Goal: Information Seeking & Learning: Learn about a topic

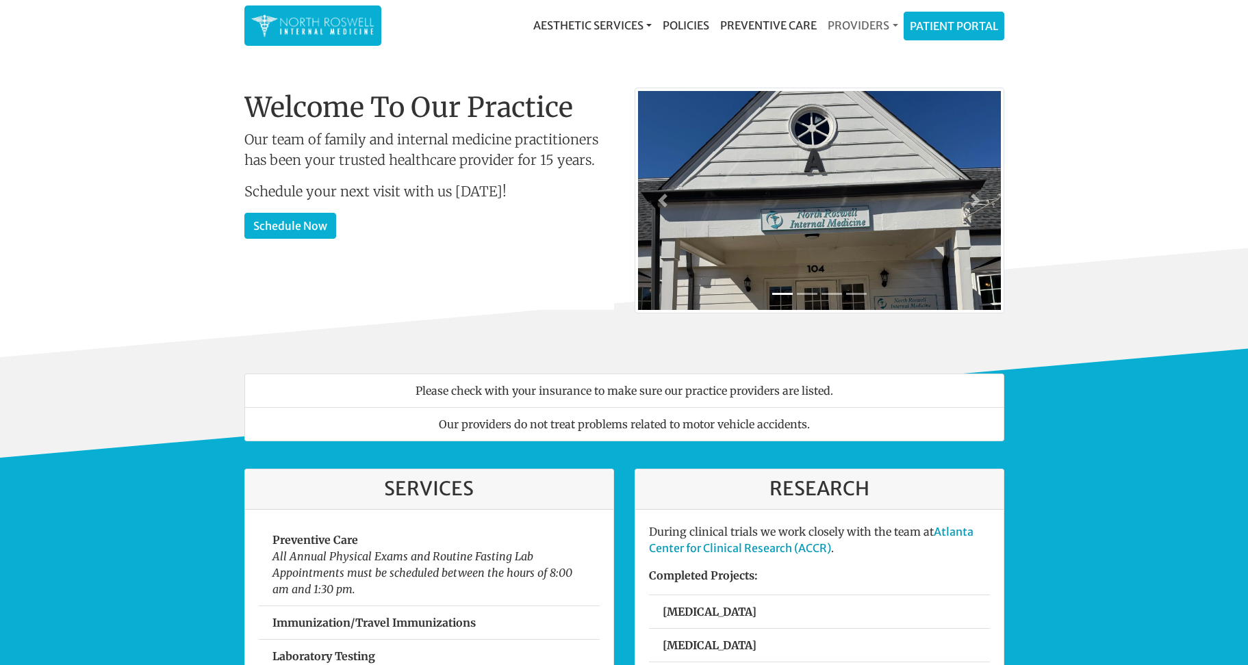
click at [891, 29] on link "Providers" at bounding box center [862, 25] width 81 height 27
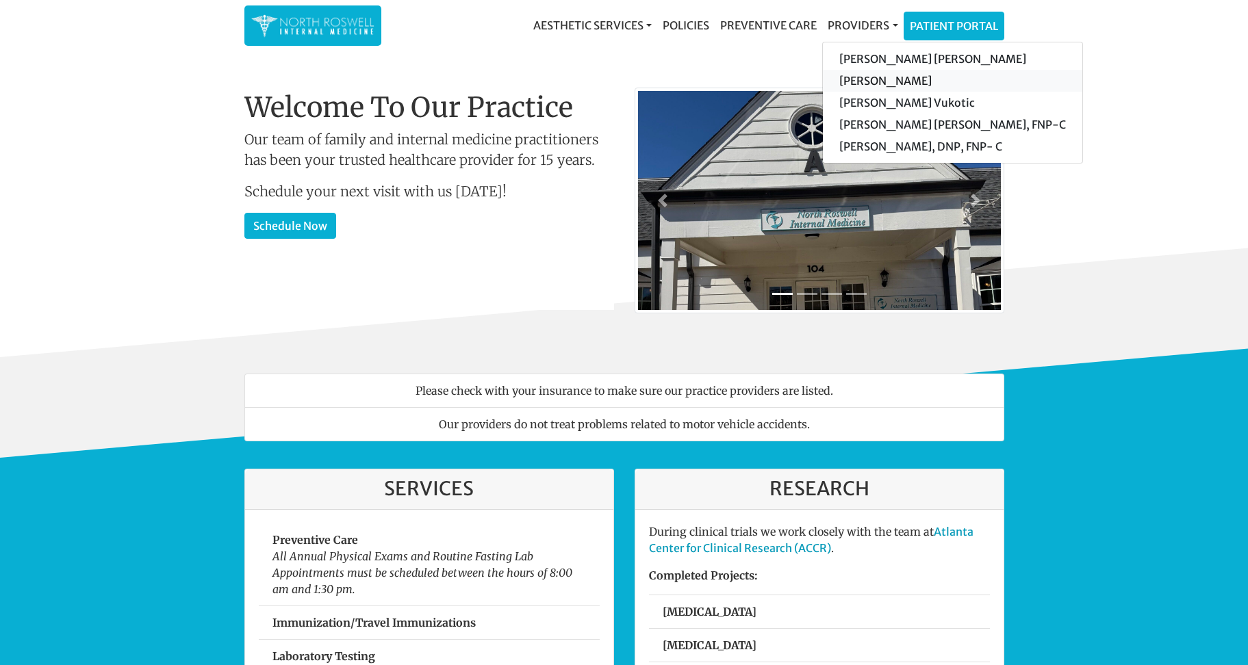
click at [876, 82] on link "[PERSON_NAME]" at bounding box center [952, 81] width 259 height 22
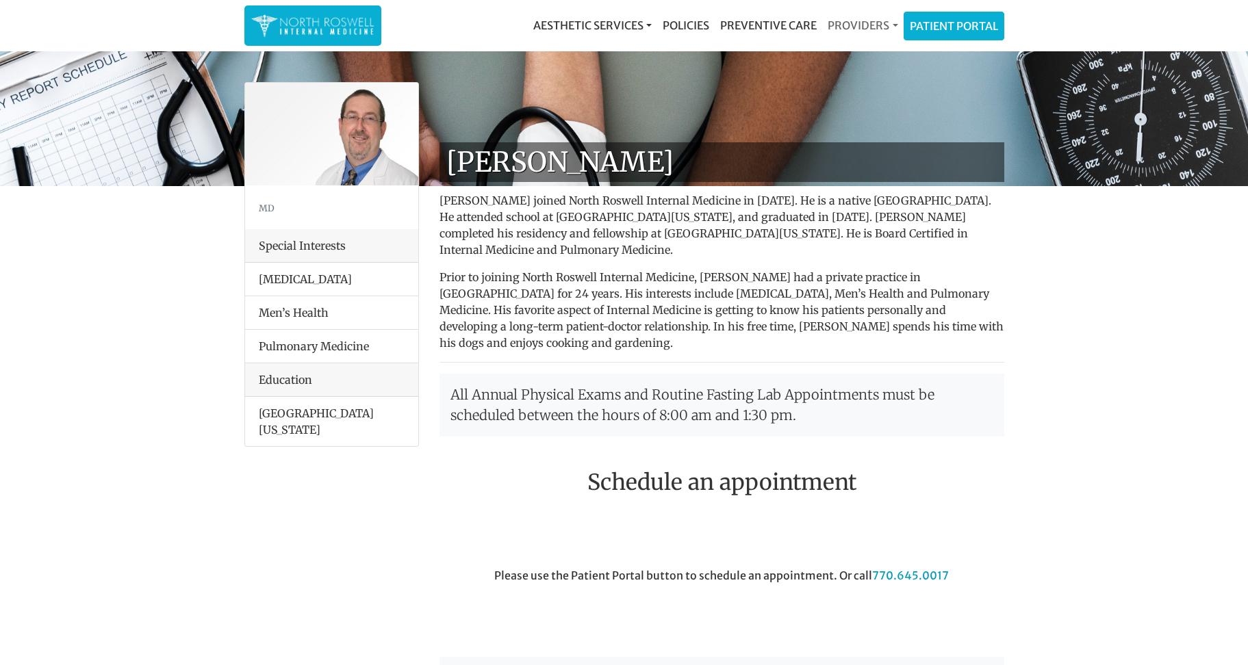
click at [891, 23] on link "Providers" at bounding box center [862, 25] width 81 height 27
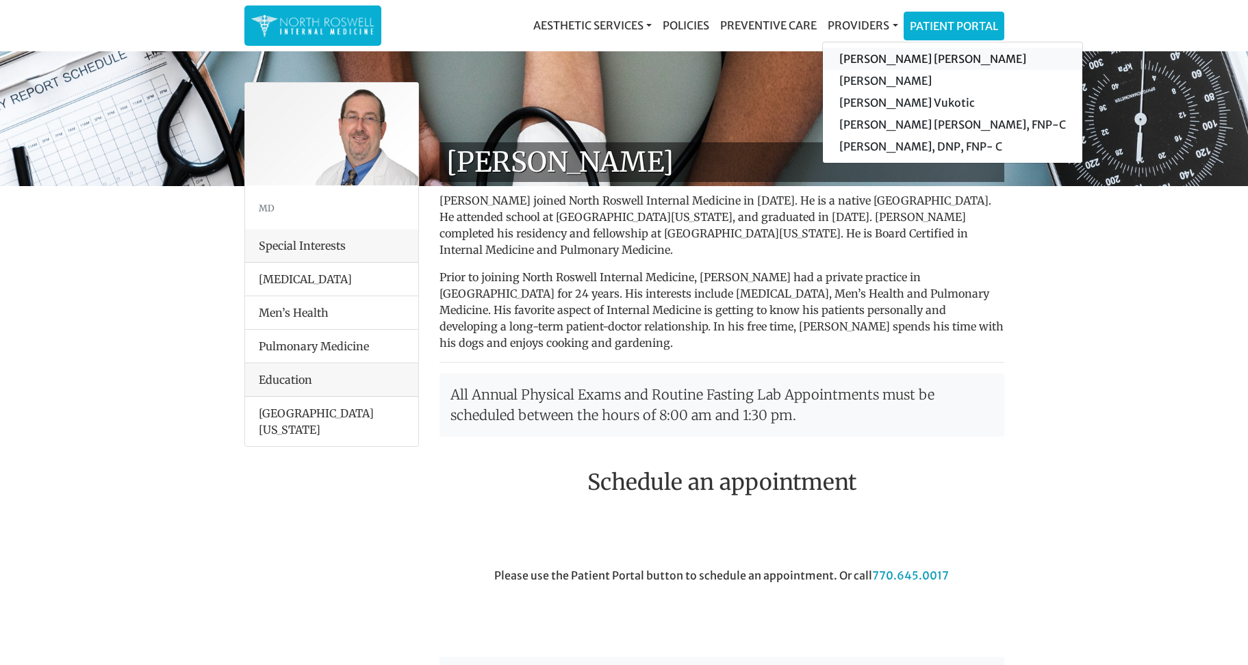
click at [872, 62] on link "[PERSON_NAME] [PERSON_NAME]" at bounding box center [952, 59] width 259 height 22
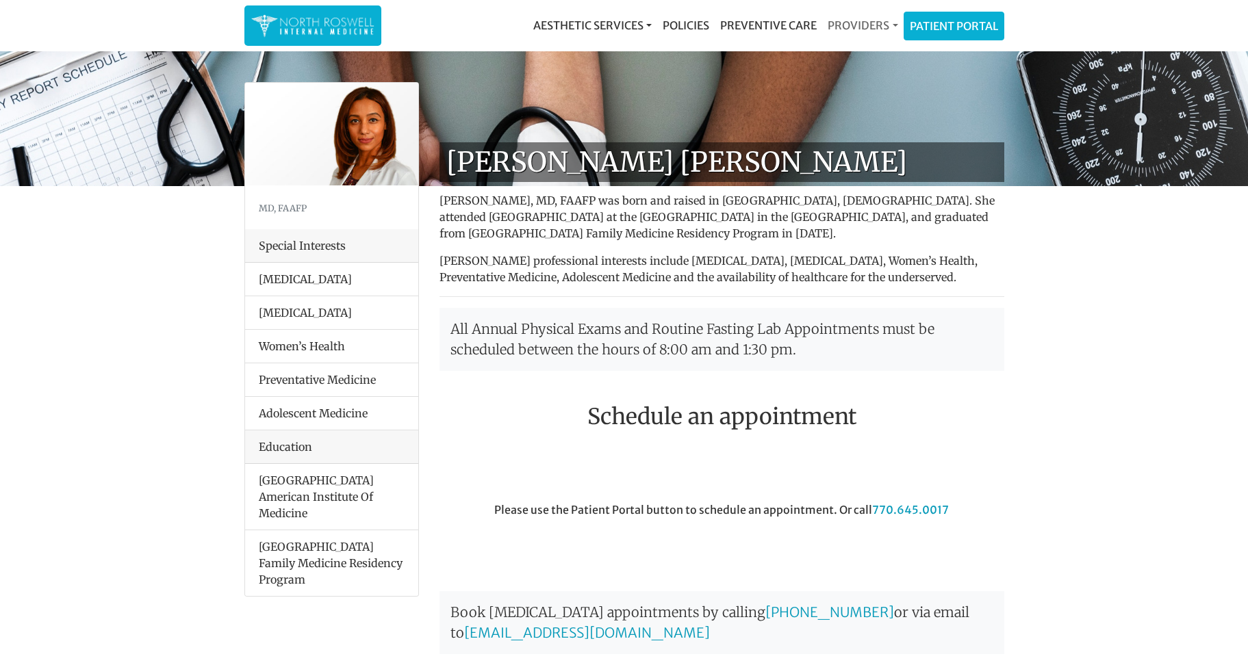
click at [893, 24] on link "Providers" at bounding box center [862, 25] width 81 height 27
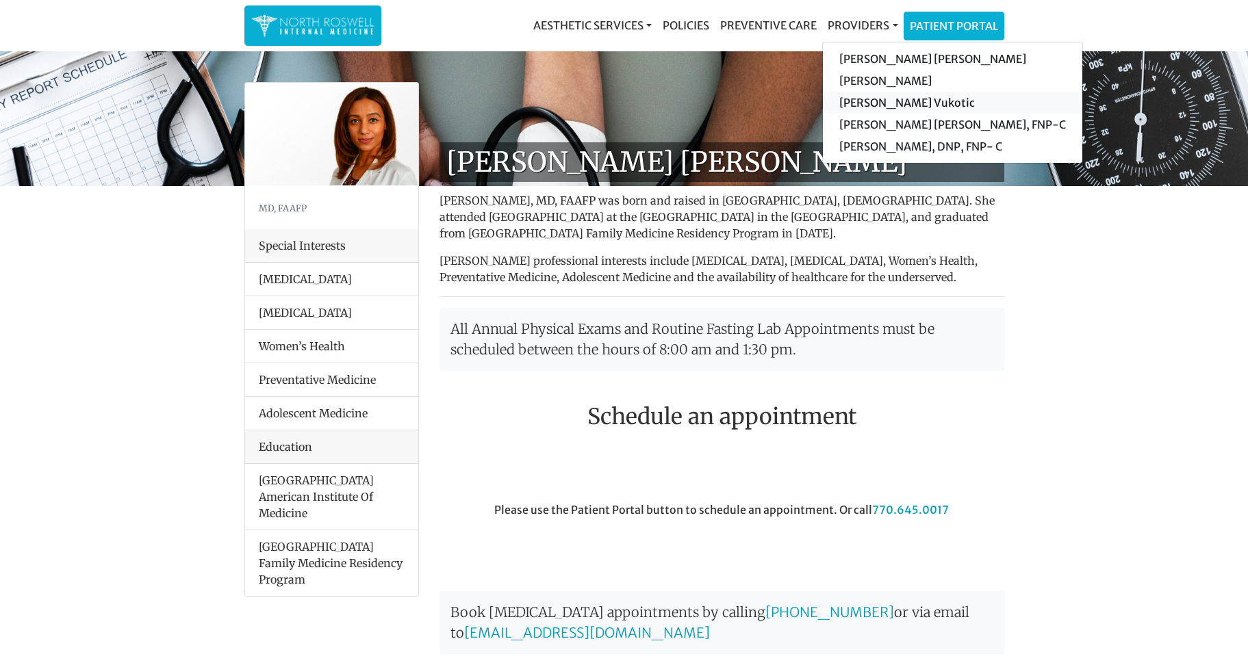
click at [863, 101] on link "[PERSON_NAME] Vukotic" at bounding box center [952, 103] width 259 height 22
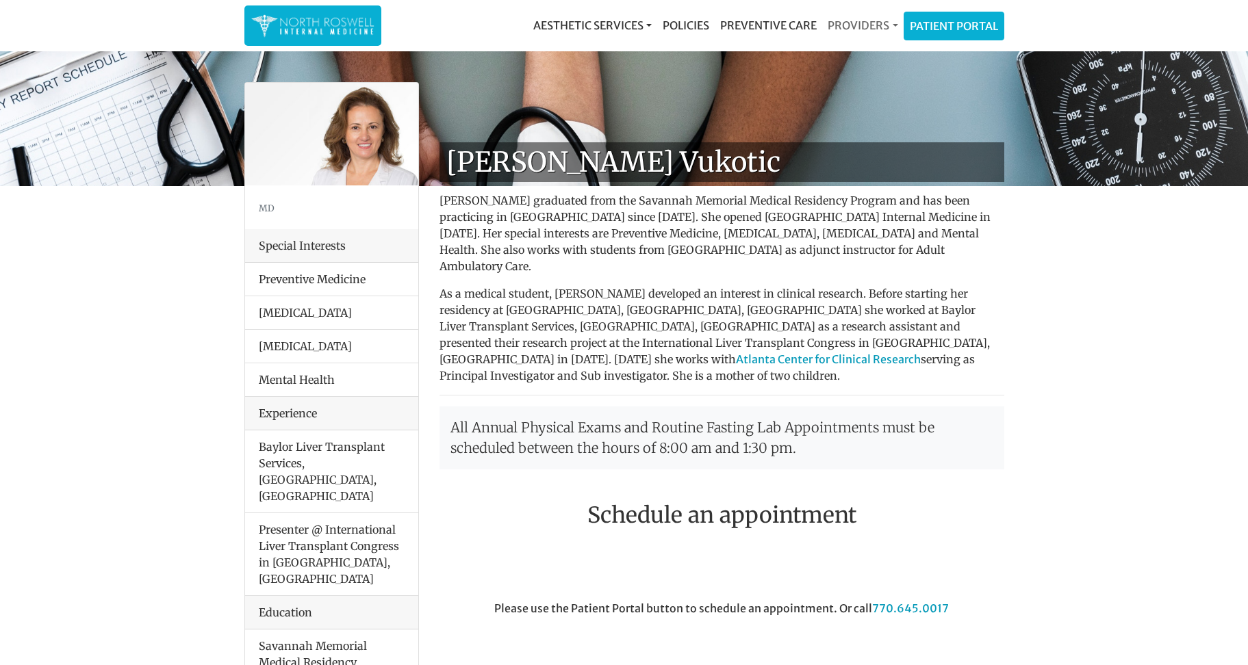
click at [885, 31] on link "Providers" at bounding box center [862, 25] width 81 height 27
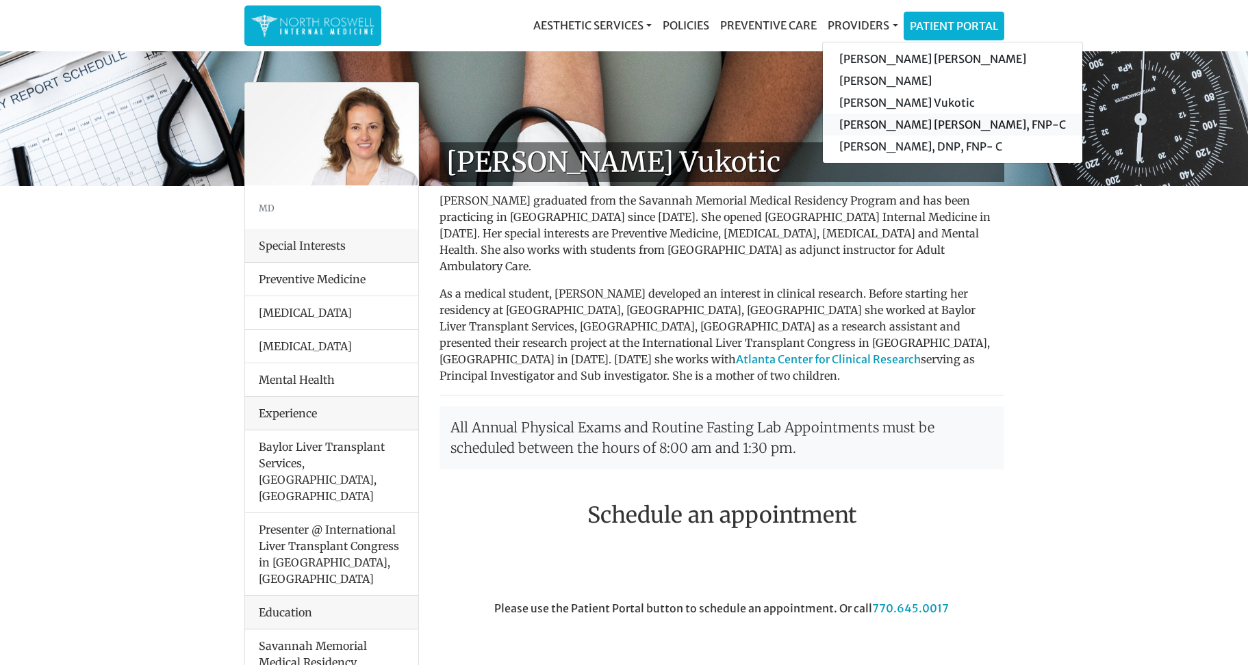
click at [891, 124] on link "[PERSON_NAME] [PERSON_NAME], FNP-C" at bounding box center [952, 125] width 259 height 22
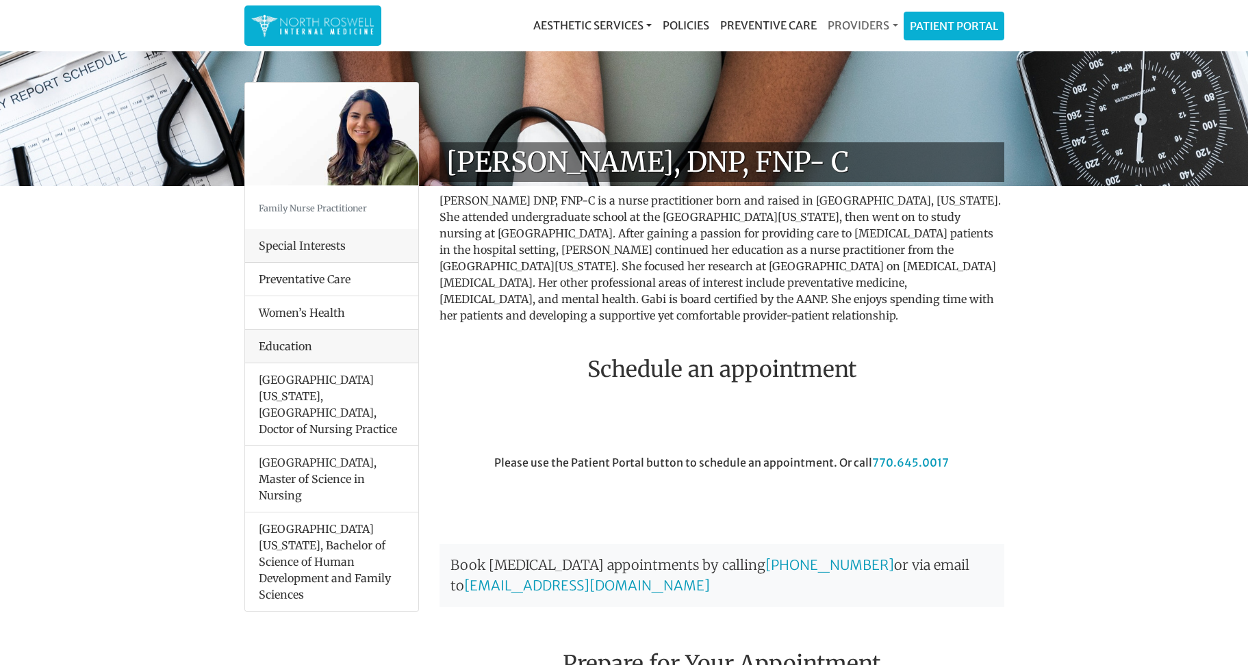
click at [892, 23] on link "Providers" at bounding box center [862, 25] width 81 height 27
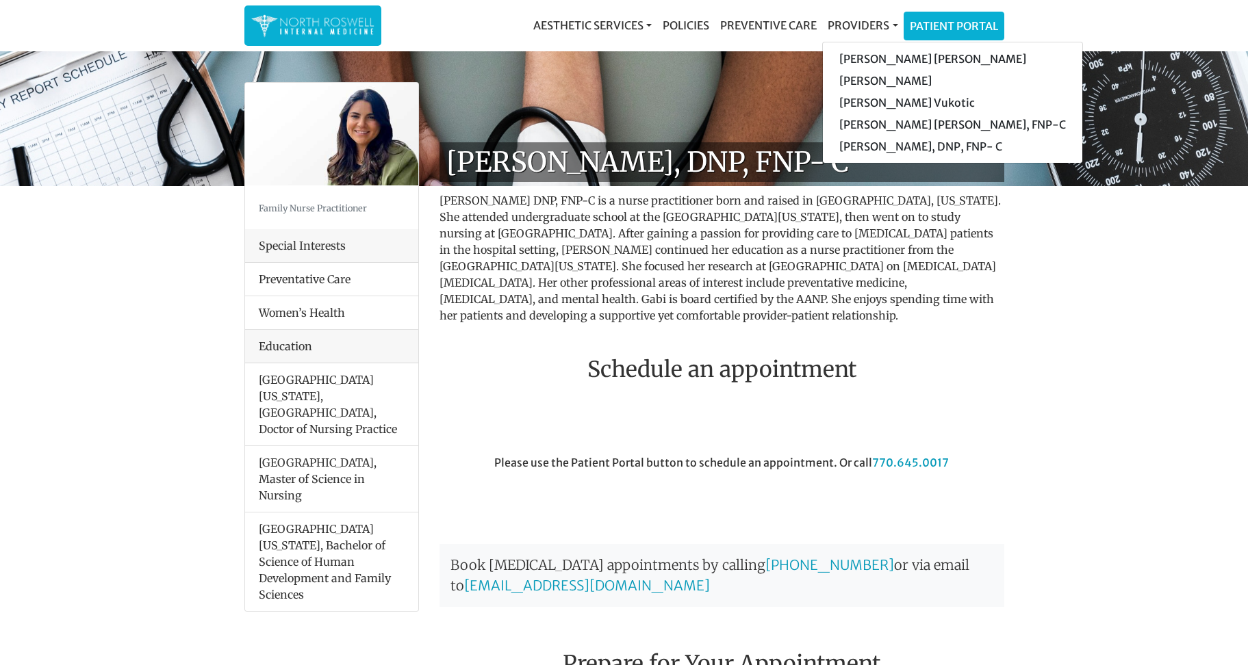
scroll to position [251, 0]
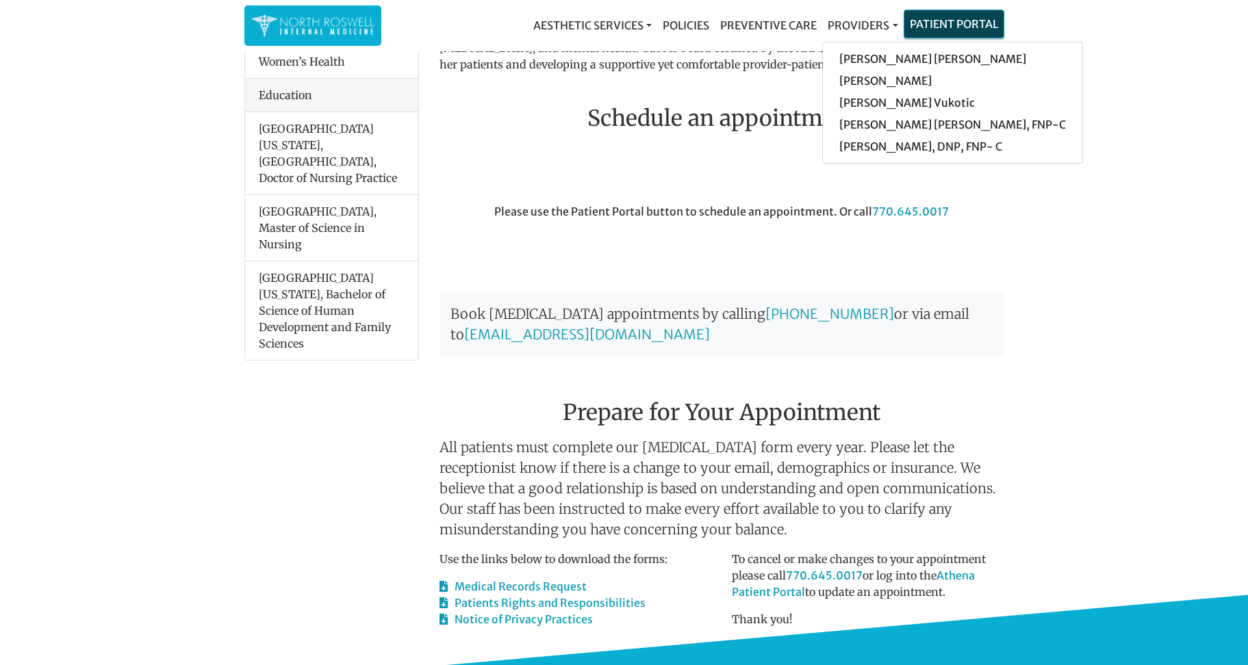
click at [954, 23] on link "Patient Portal" at bounding box center [953, 23] width 99 height 27
